Goal: Information Seeking & Learning: Understand process/instructions

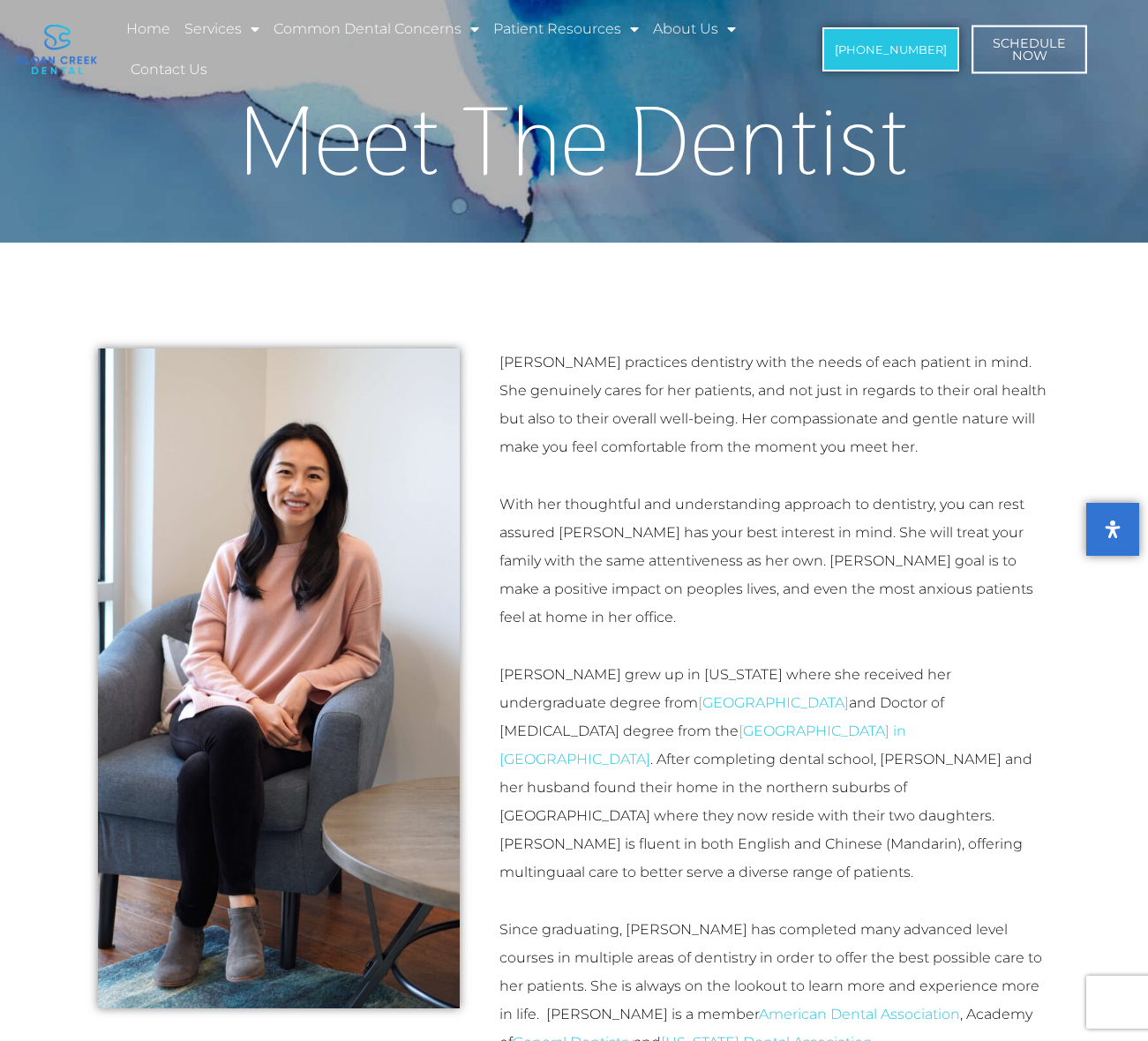
click at [1011, 53] on span "Schedule Now" at bounding box center [1028, 50] width 73 height 25
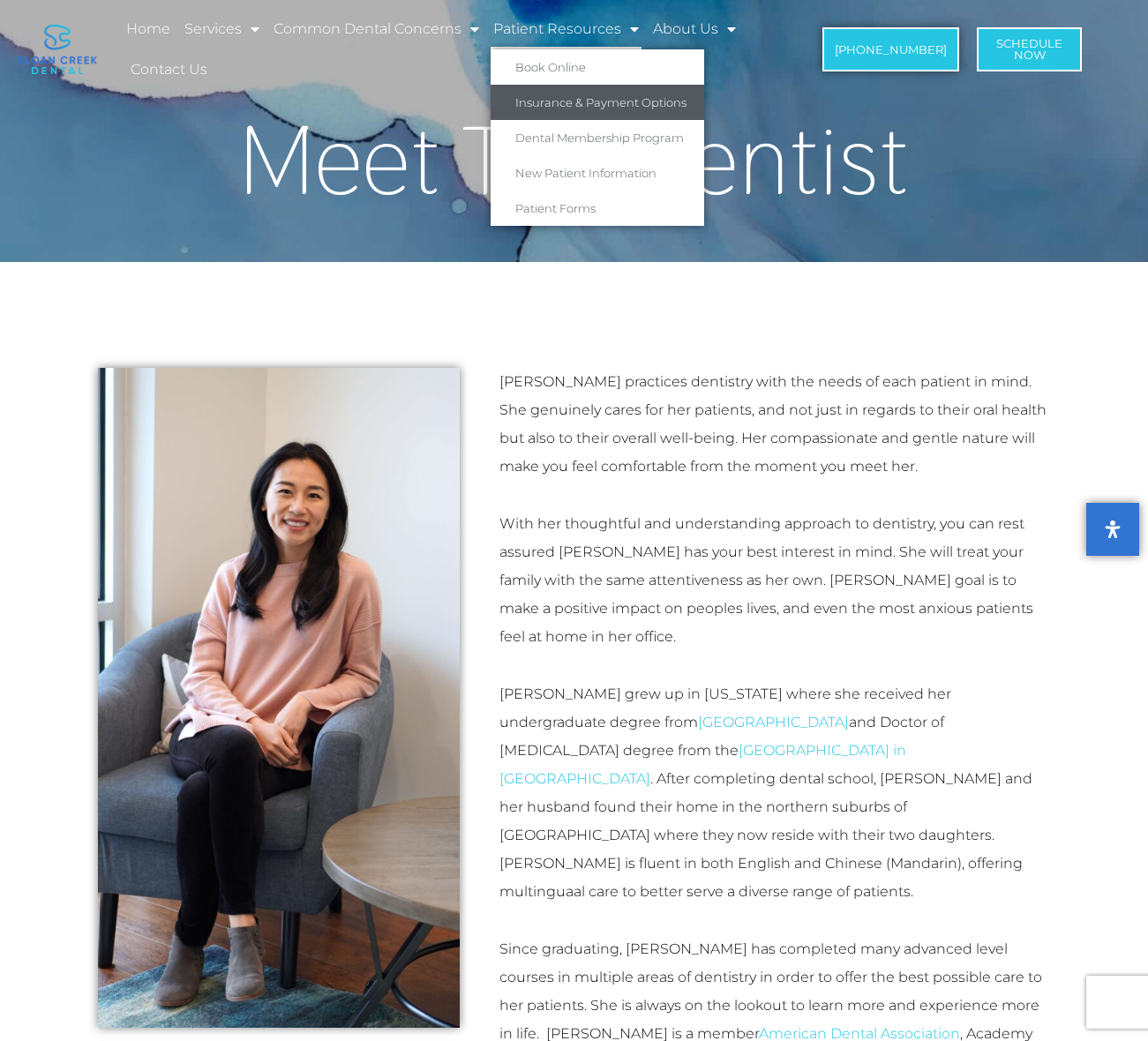
click at [614, 95] on link "Insurance & Payment Options" at bounding box center [598, 102] width 214 height 35
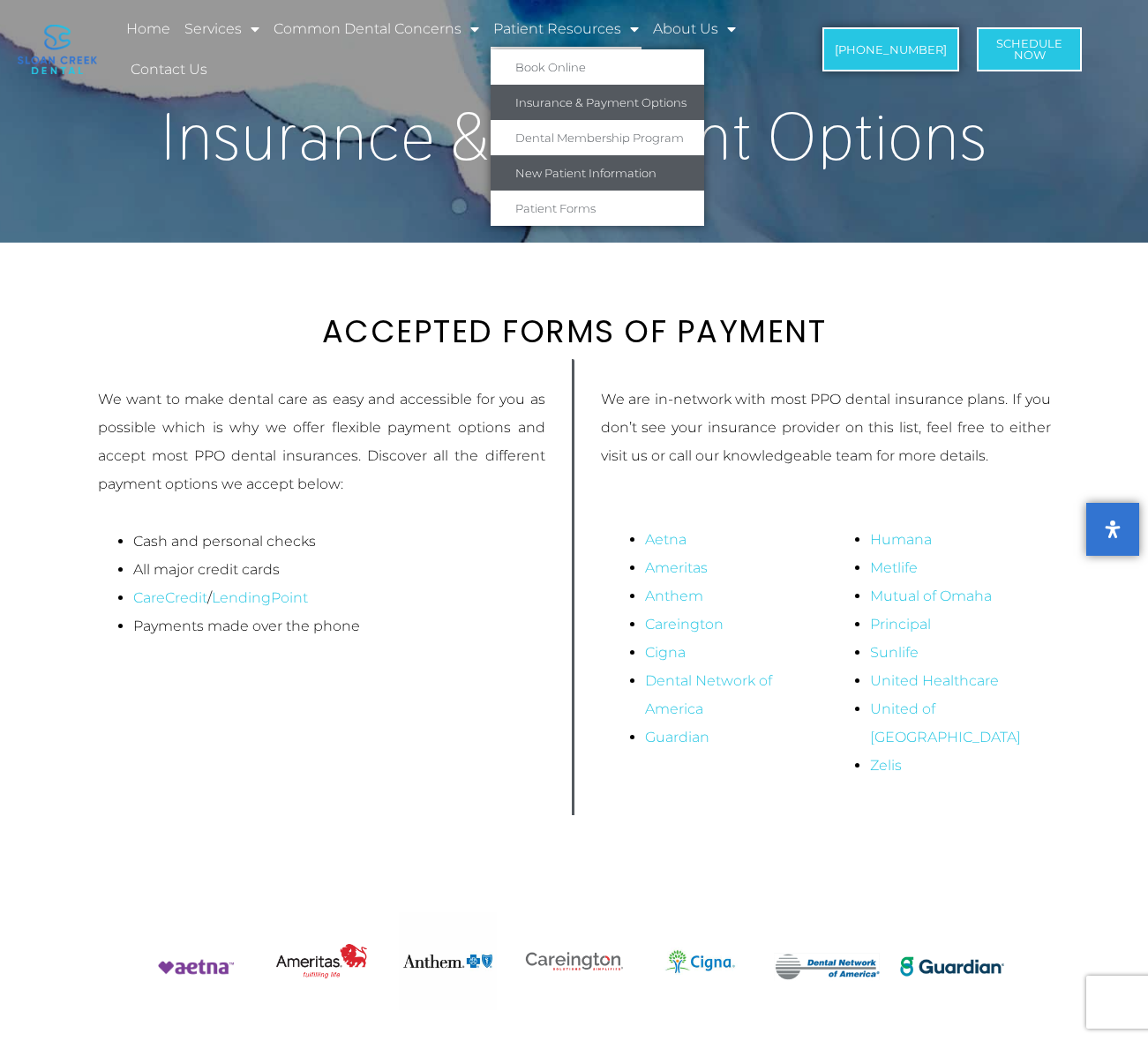
click at [607, 173] on link "New Patient Information" at bounding box center [598, 173] width 214 height 35
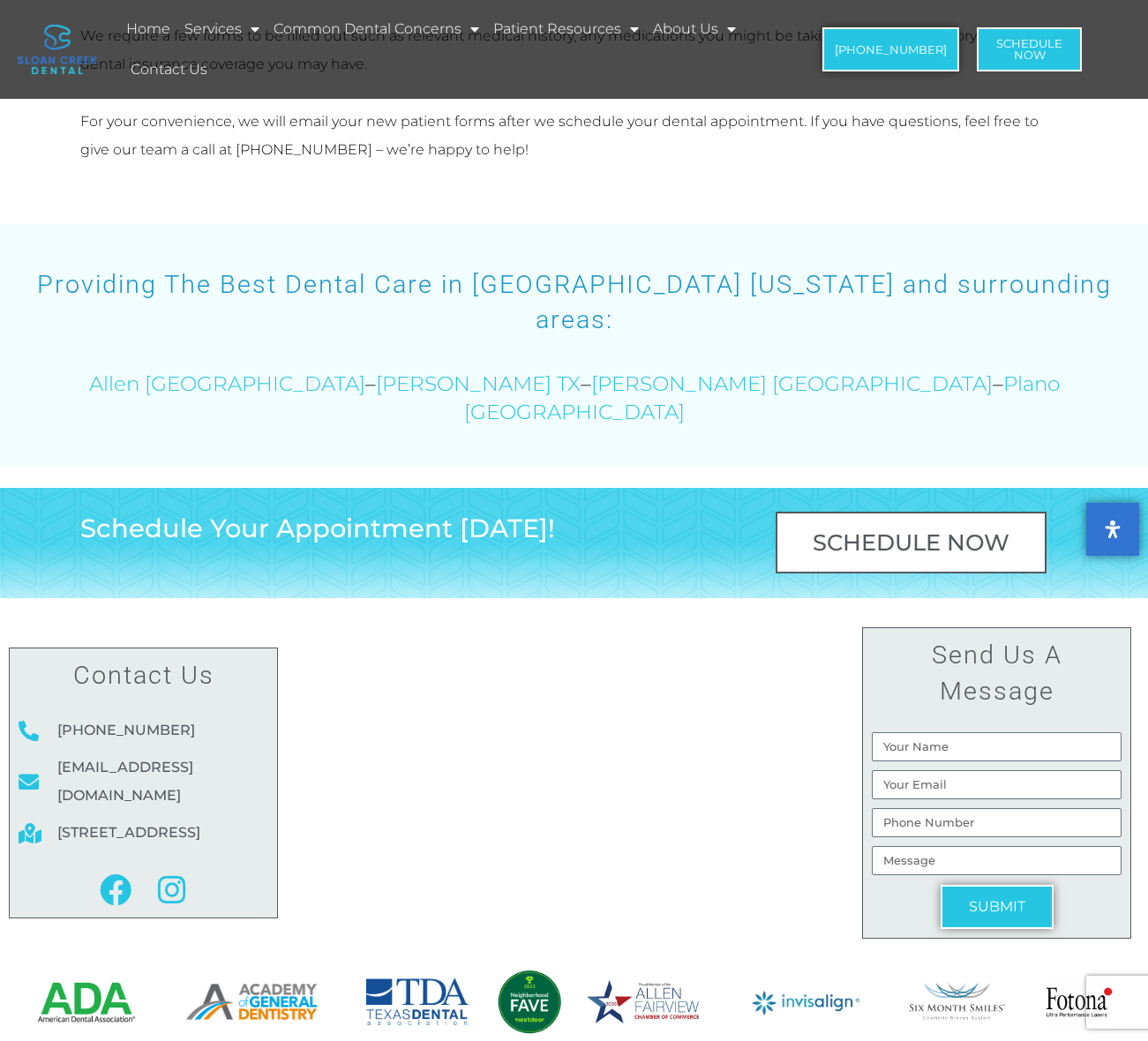
scroll to position [2387, 0]
